Goal: Obtain resource: Obtain resource

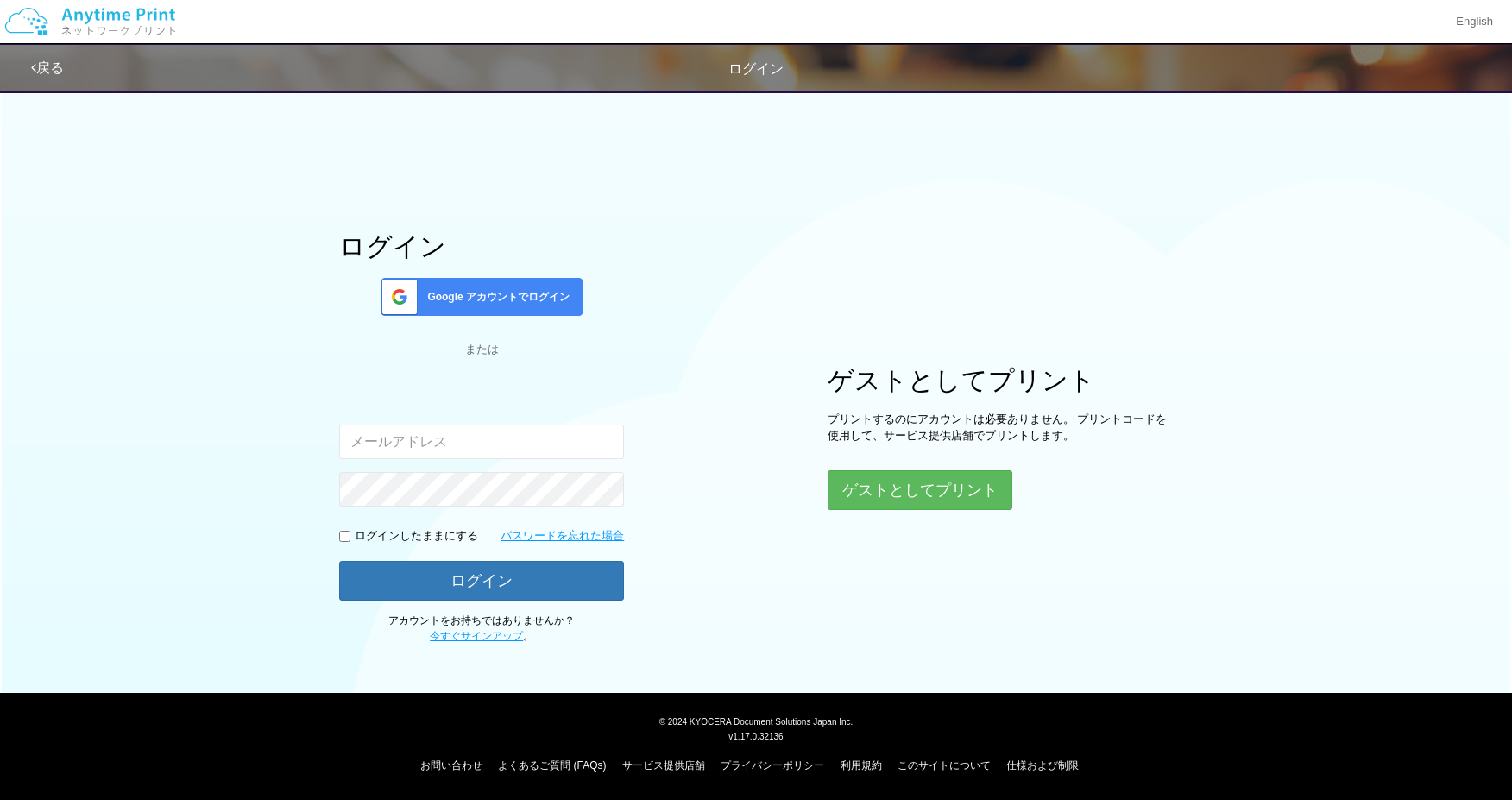
click at [481, 450] on input "email" at bounding box center [482, 442] width 285 height 35
click at [422, 443] on input "email" at bounding box center [482, 442] width 285 height 35
click at [413, 454] on input "email" at bounding box center [482, 442] width 285 height 35
click at [987, 501] on button "ゲストとしてプリント" at bounding box center [918, 490] width 183 height 38
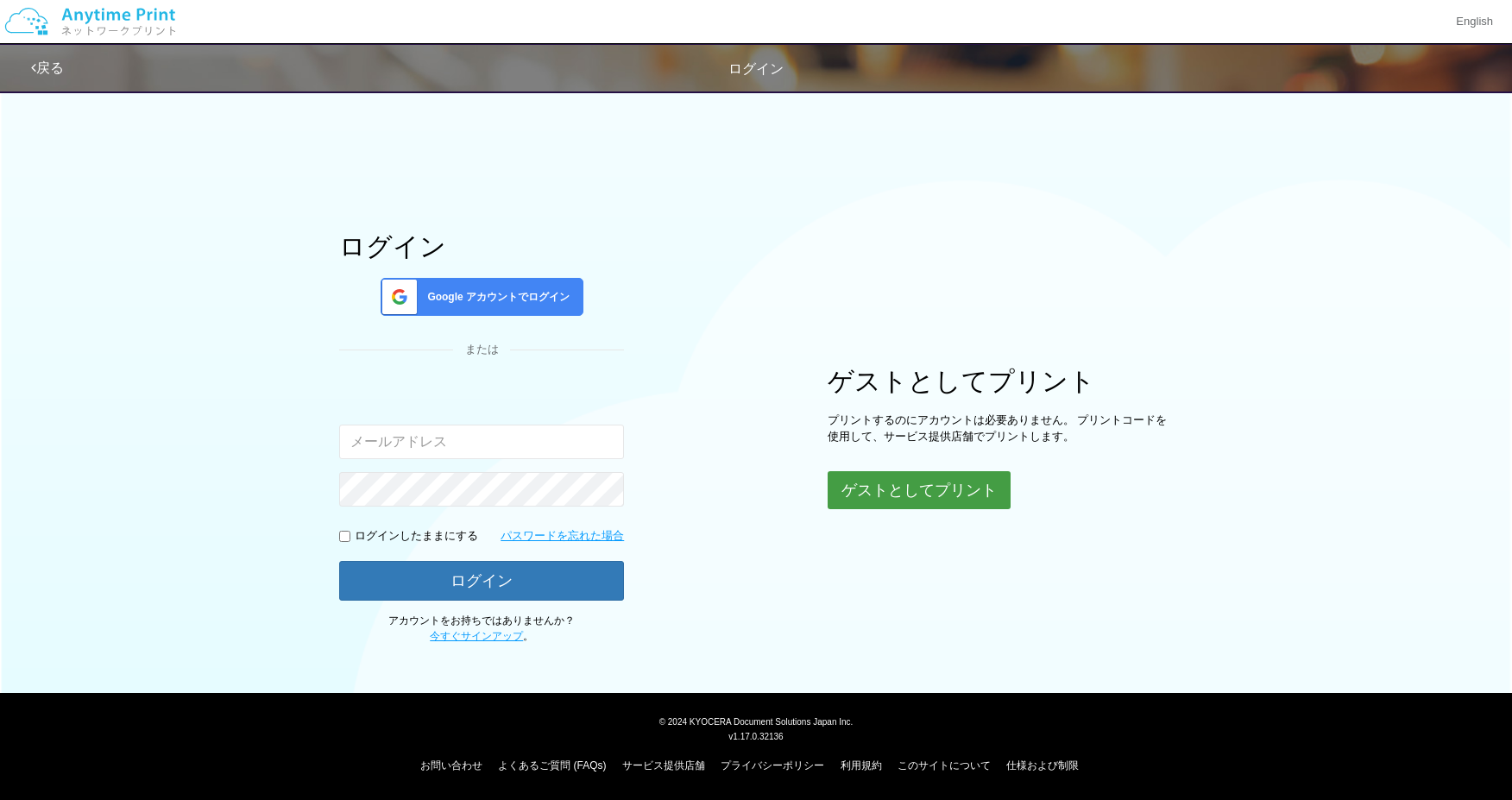
click at [909, 496] on button "ゲストとしてプリント" at bounding box center [918, 490] width 183 height 38
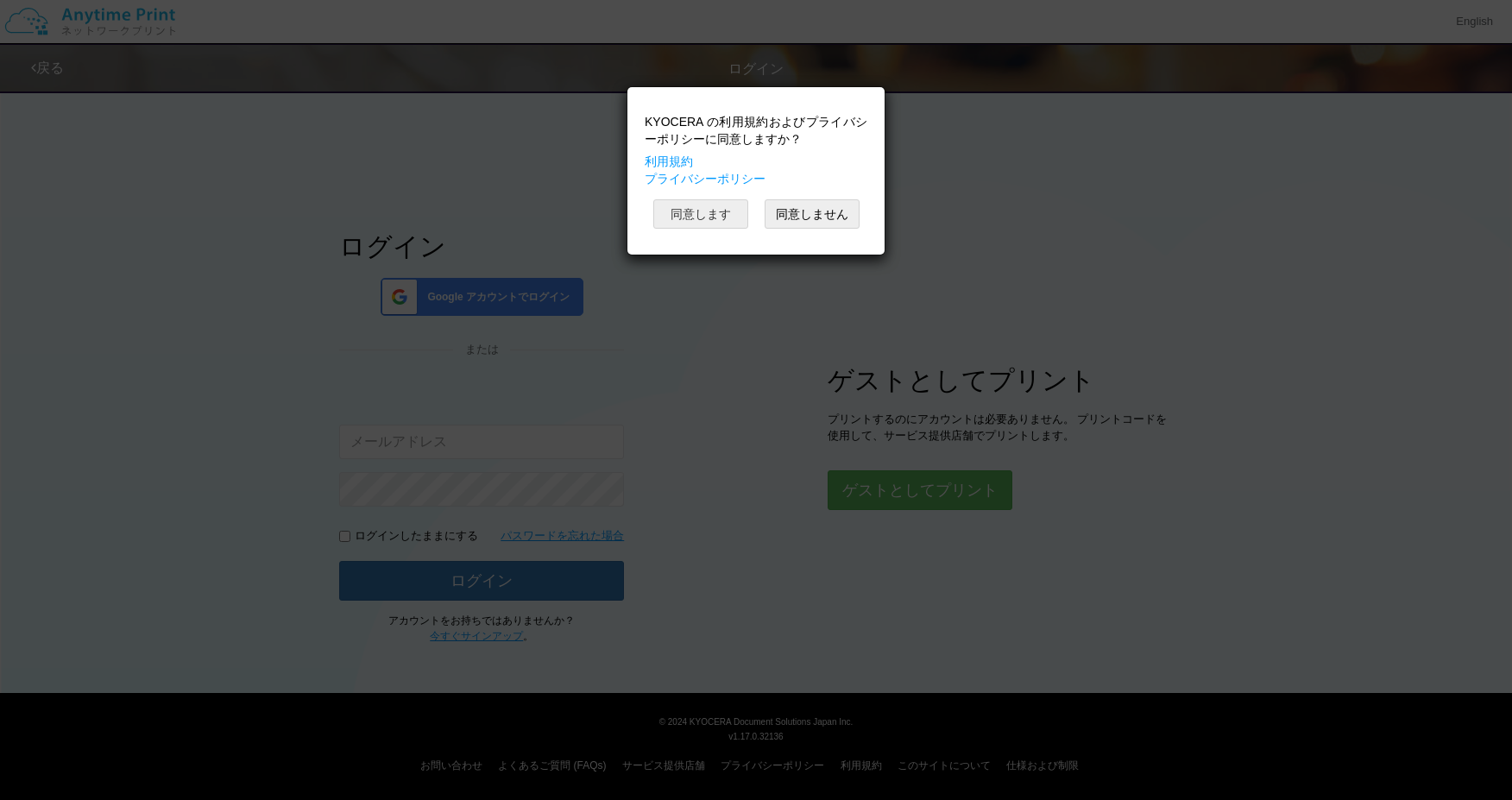
click at [739, 211] on button "同意します" at bounding box center [701, 214] width 95 height 30
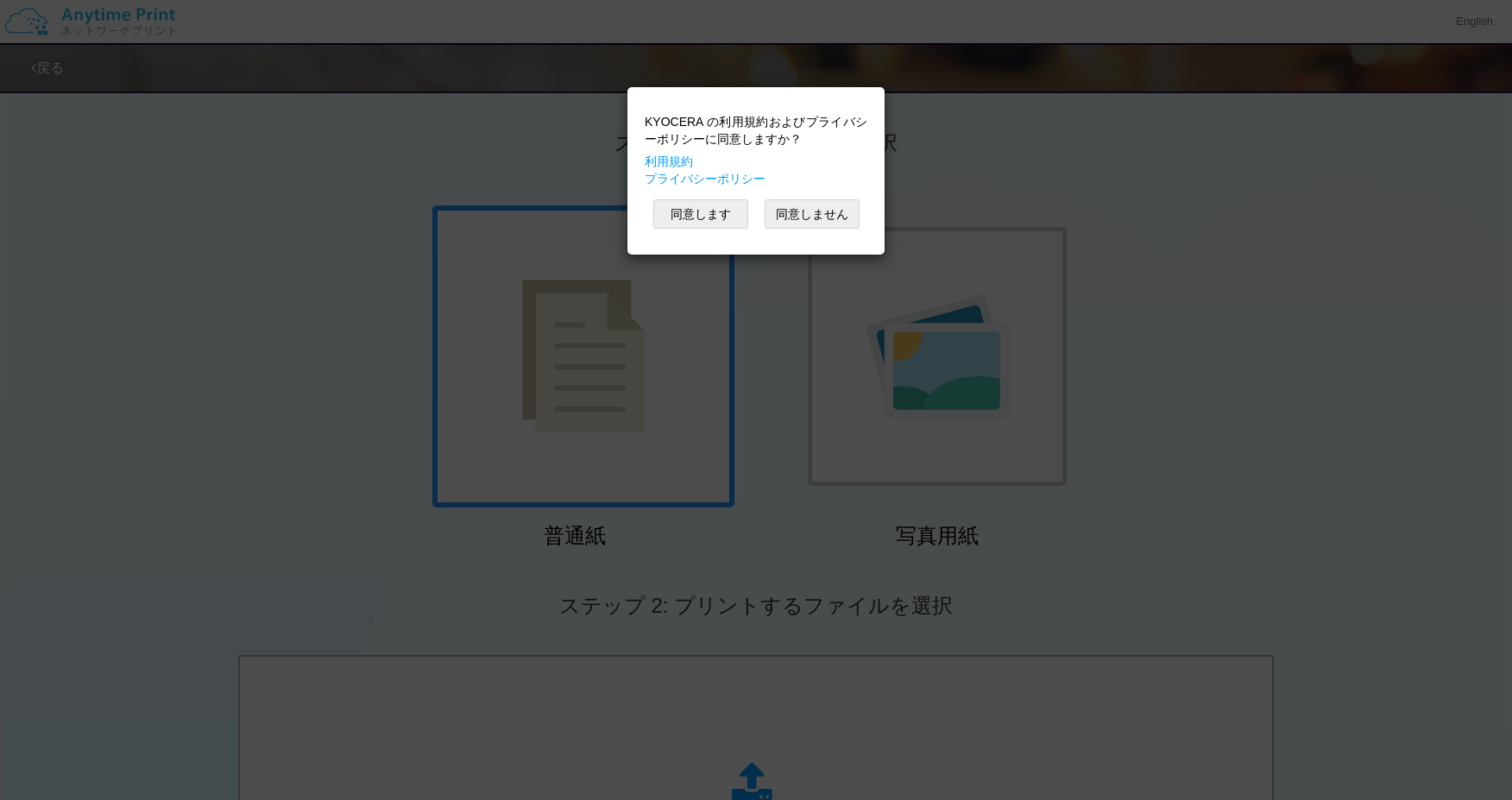
click at [705, 541] on div "KYOCERA の利用規約およびプライバシーポリシーに同意しますか？ 利用規約 プライバシーポリシー 同意します 同意しません" at bounding box center [756, 400] width 1512 height 800
click at [710, 206] on button "同意します" at bounding box center [701, 214] width 95 height 30
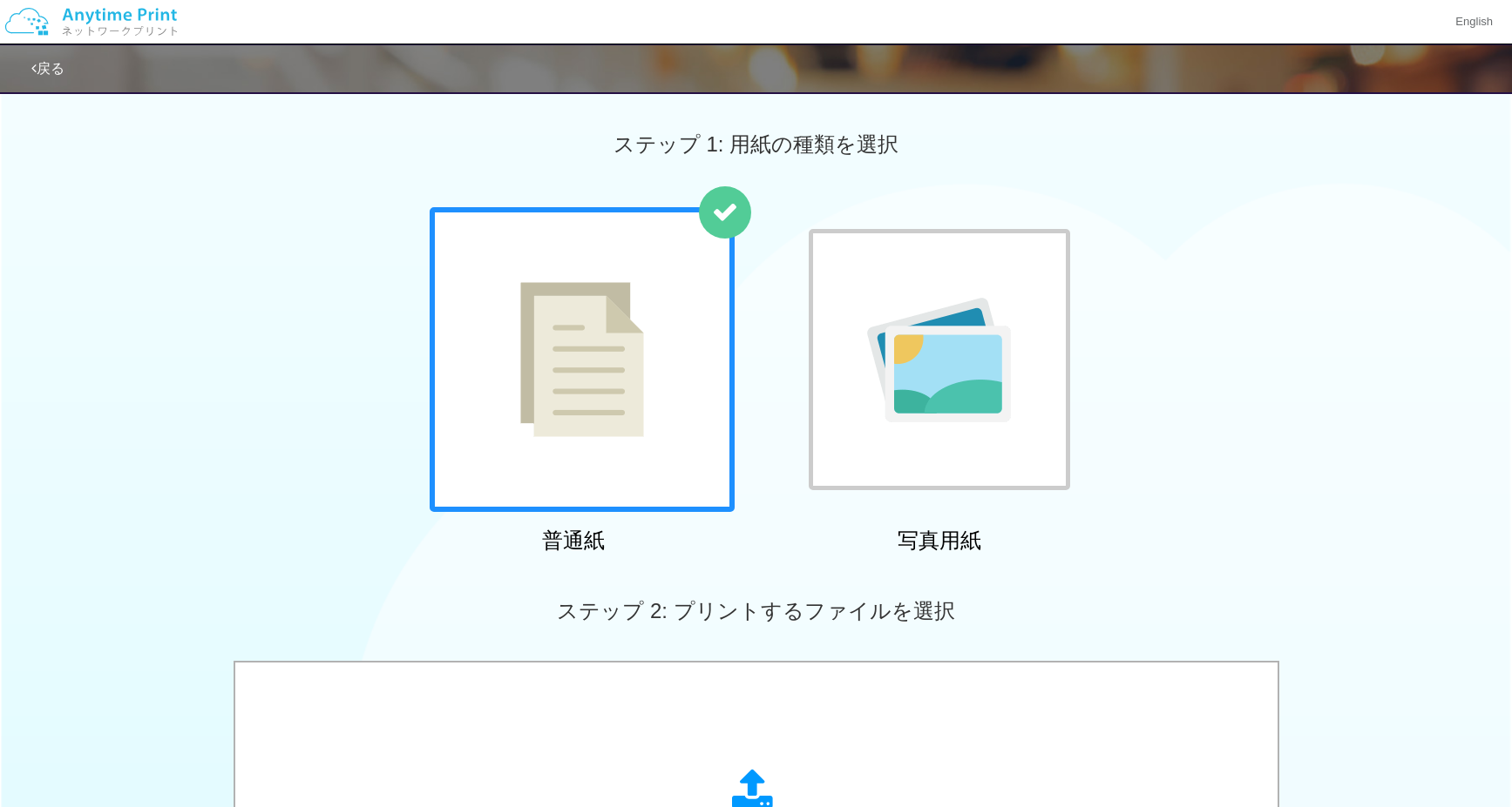
scroll to position [501, 0]
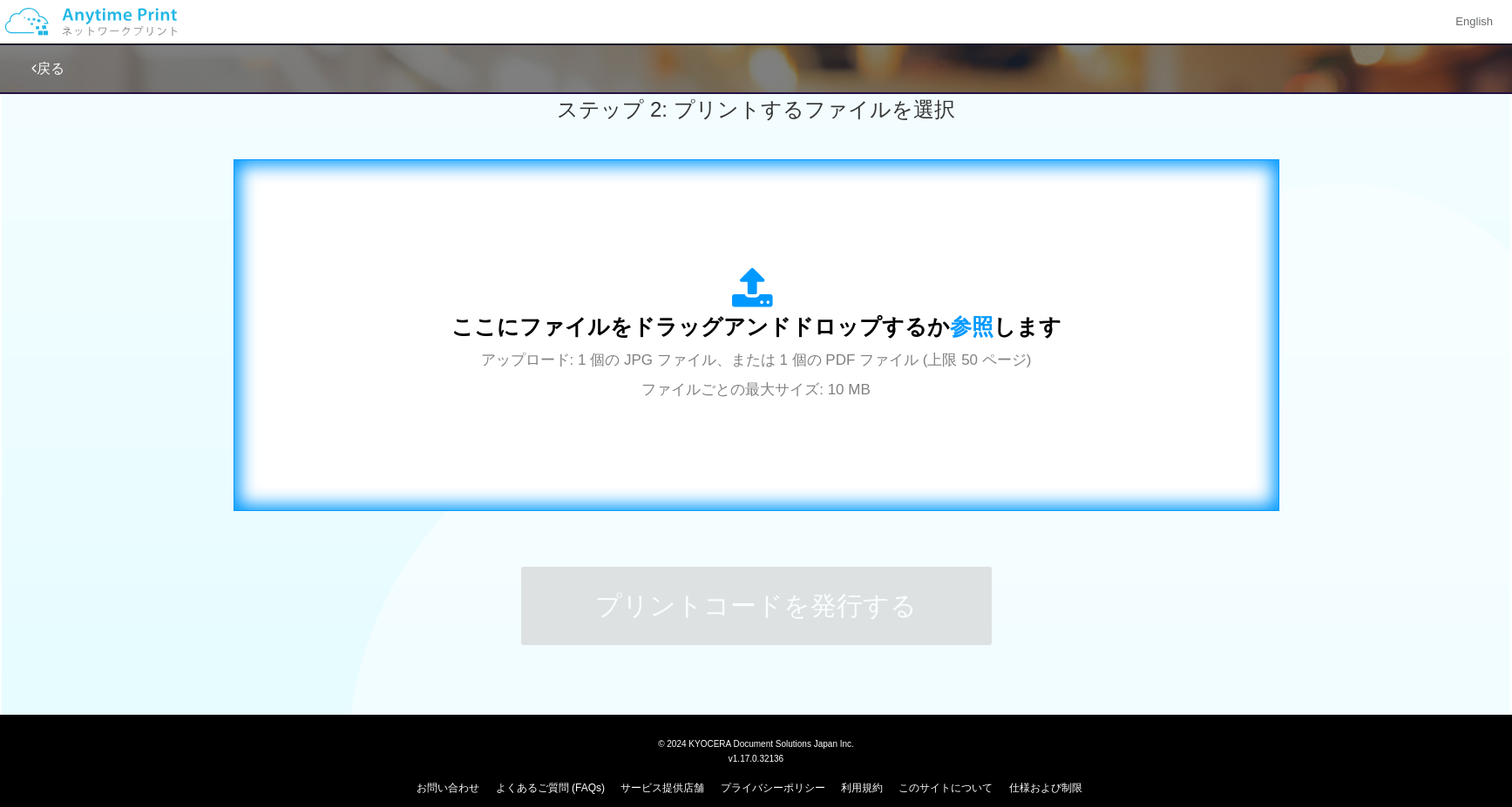
click at [812, 363] on span "アップロード: 1 個の JPG ファイル、または 1 個の PDF ファイル (上限 50 ページ) ファイルごとの最大サイズ: 10 MB" at bounding box center [756, 375] width 551 height 46
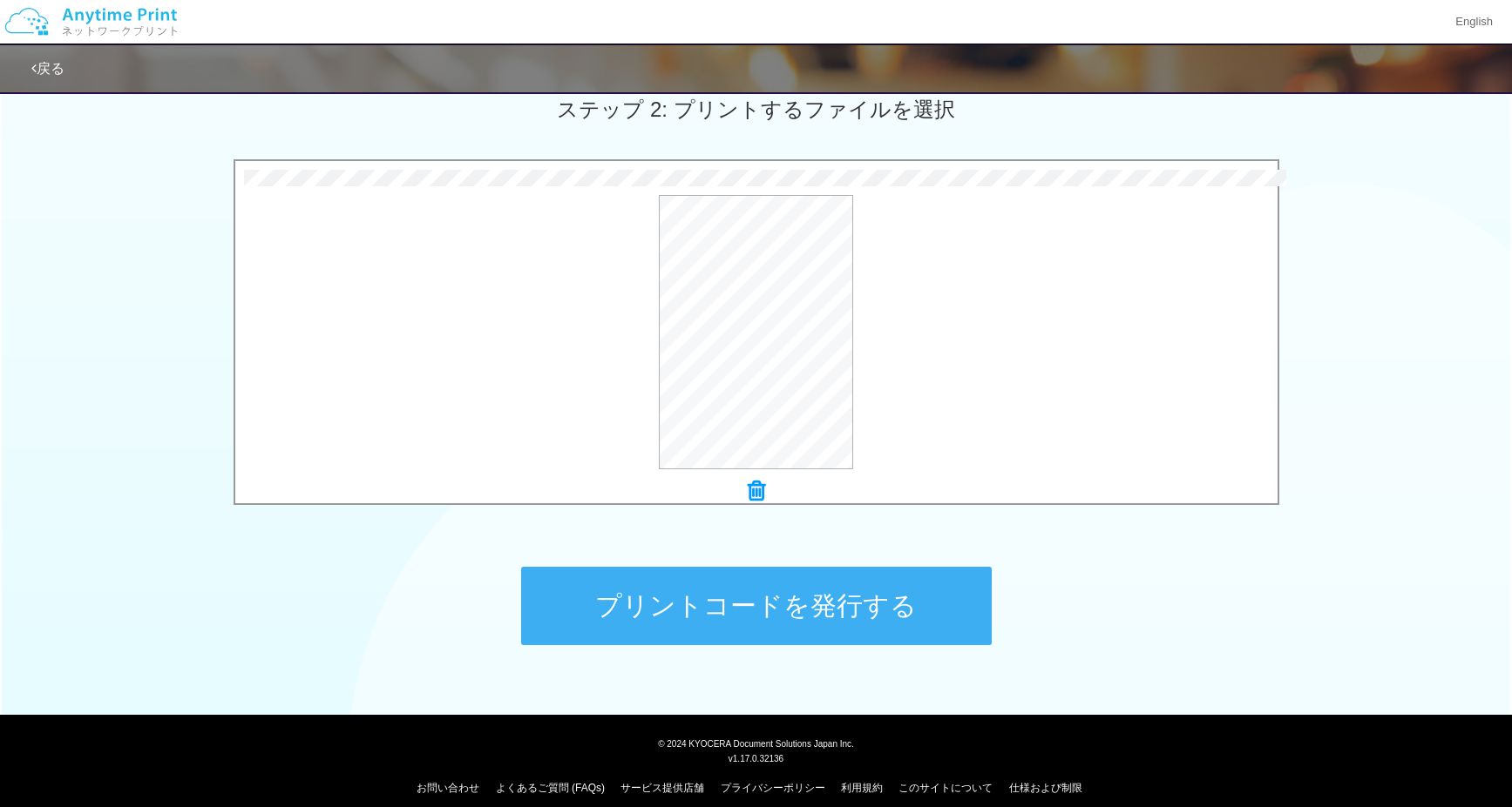
click at [746, 616] on button "プリントコードを発行する" at bounding box center [756, 606] width 471 height 78
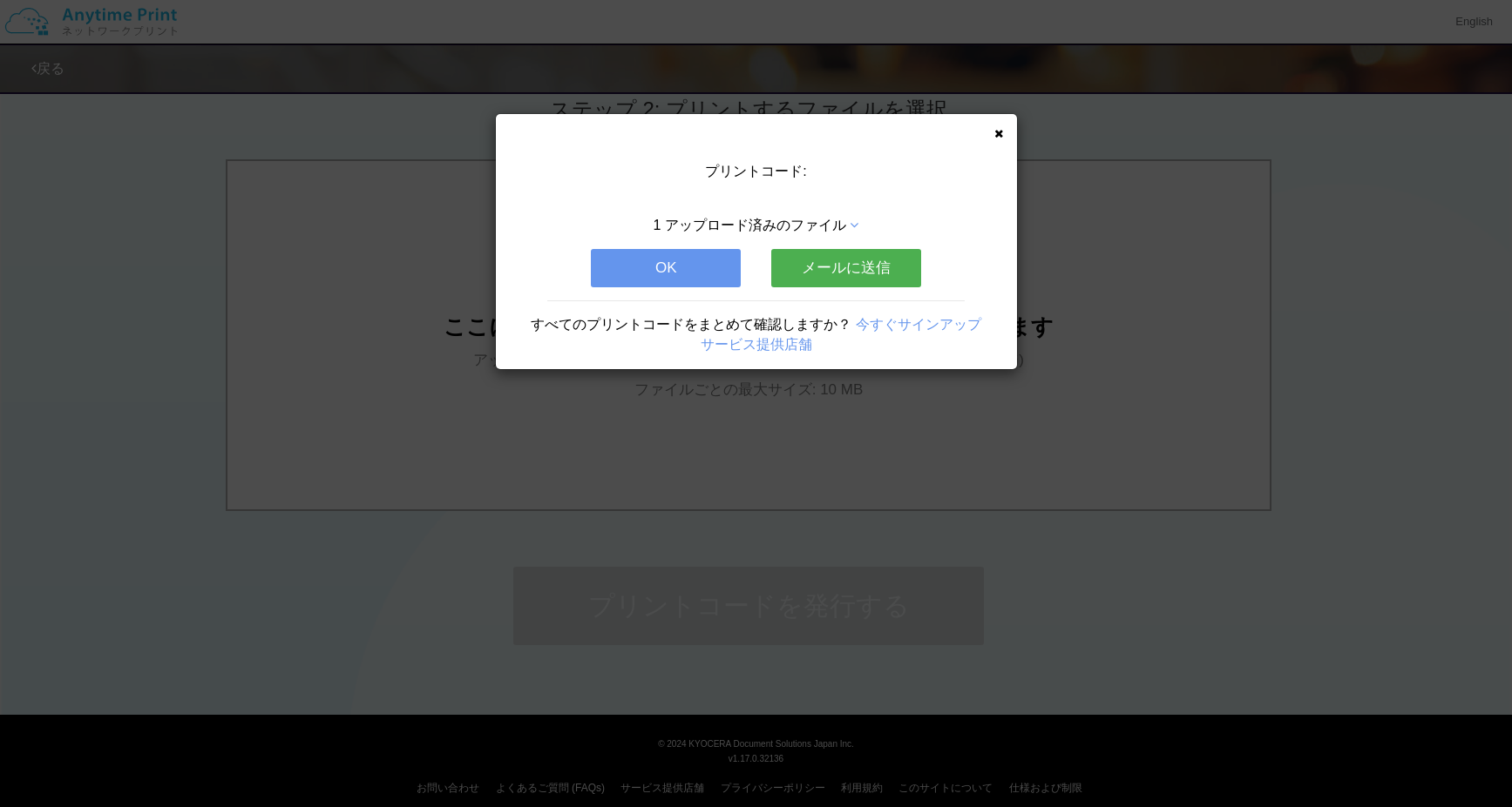
scroll to position [0, 0]
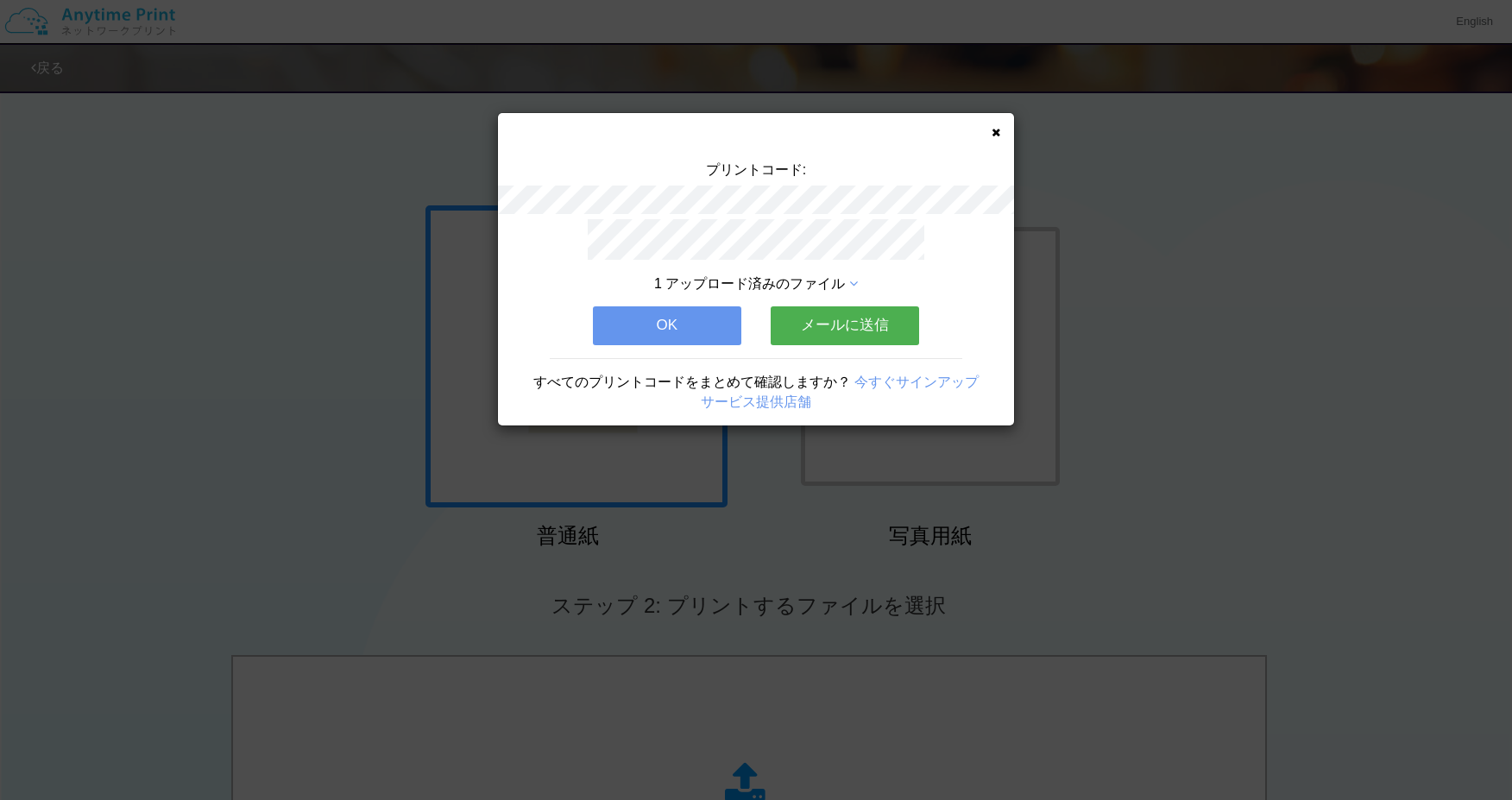
click at [835, 328] on button "メールに送信" at bounding box center [845, 326] width 148 height 38
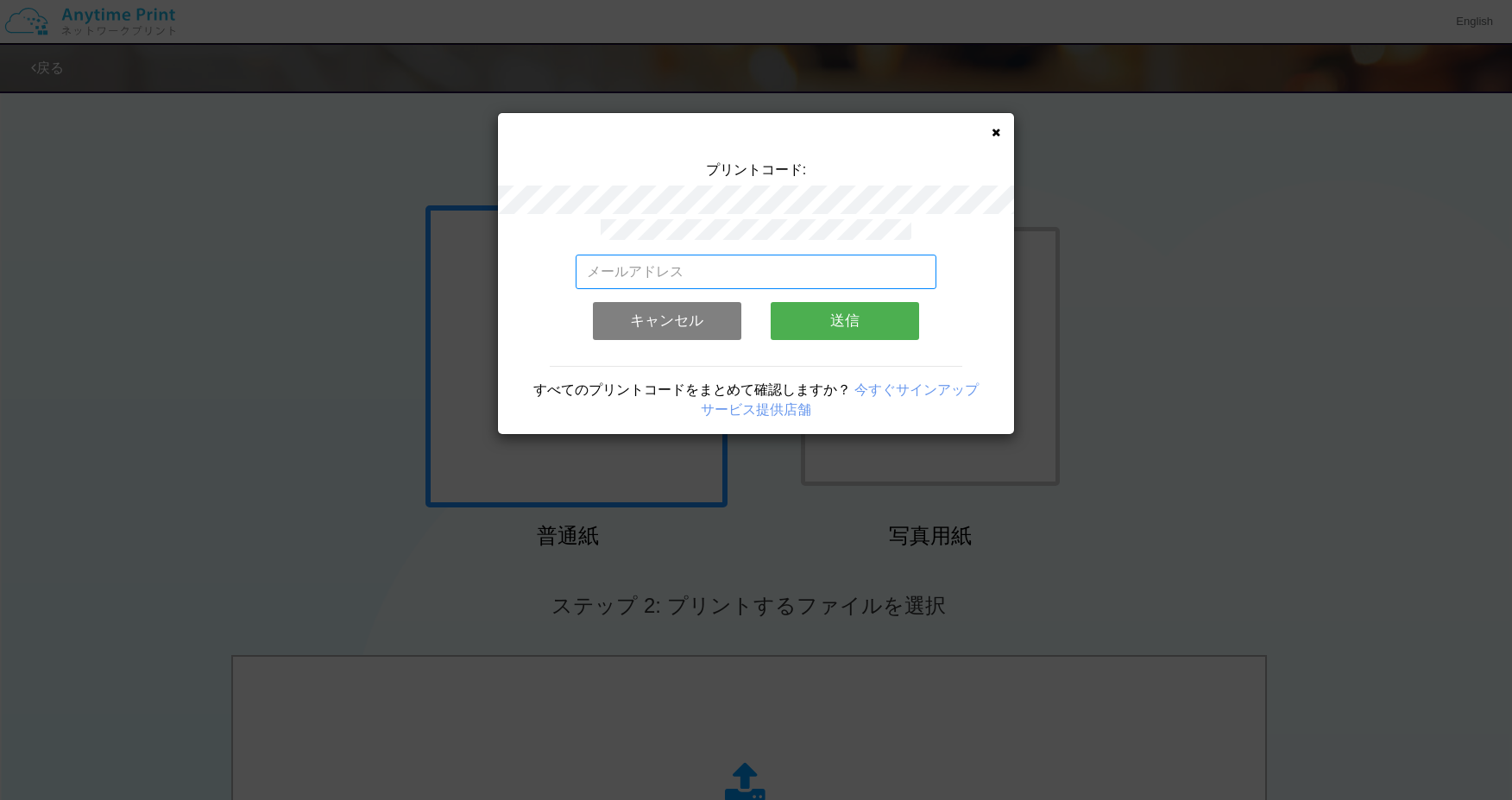
click at [692, 274] on input "email" at bounding box center [756, 271] width 361 height 35
type input "[EMAIL_ADDRESS][DOMAIN_NAME]"
click at [888, 304] on button "送信" at bounding box center [845, 321] width 148 height 38
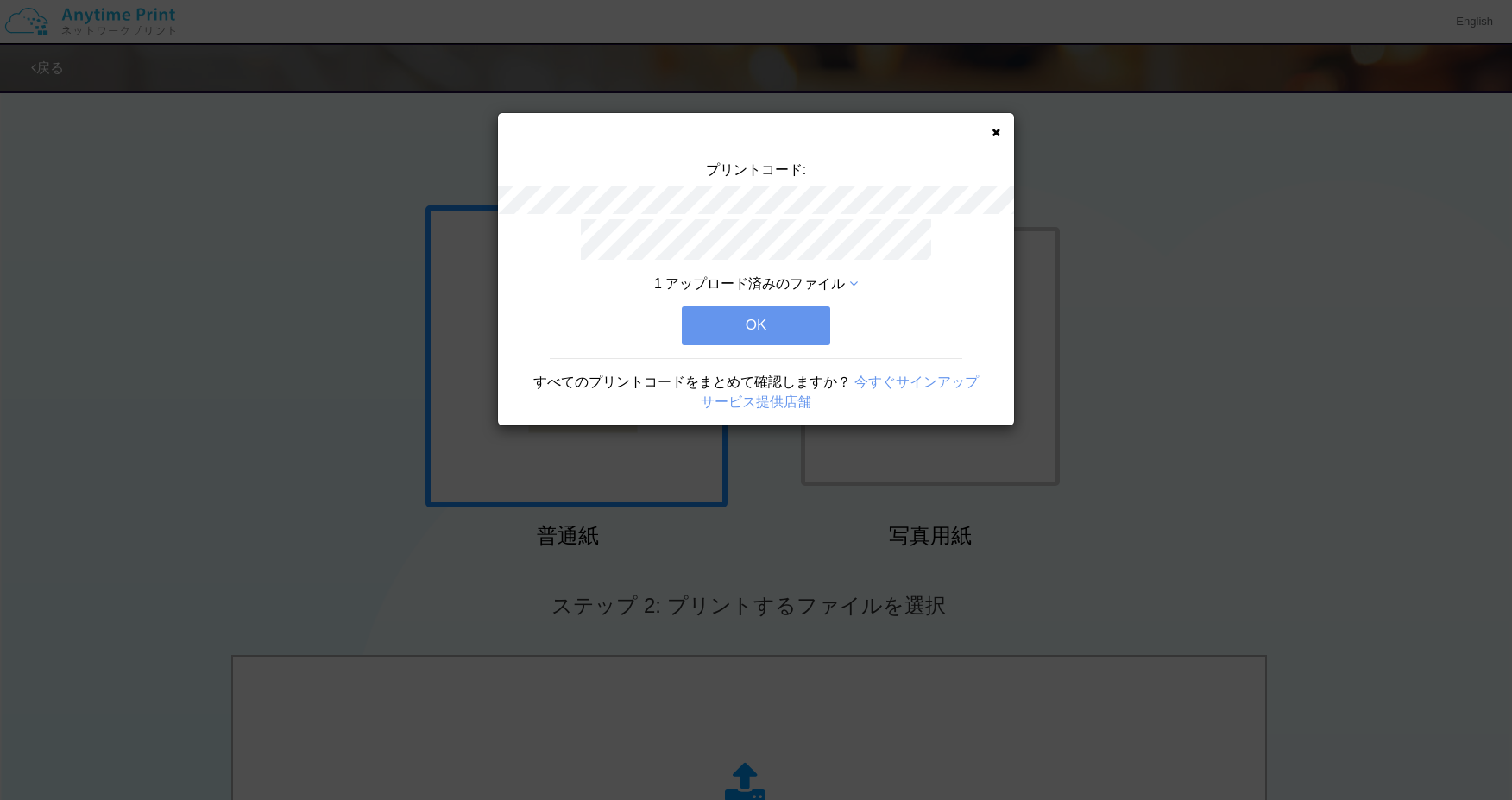
click at [705, 328] on button "OK" at bounding box center [756, 326] width 148 height 38
